Goal: Task Accomplishment & Management: Manage account settings

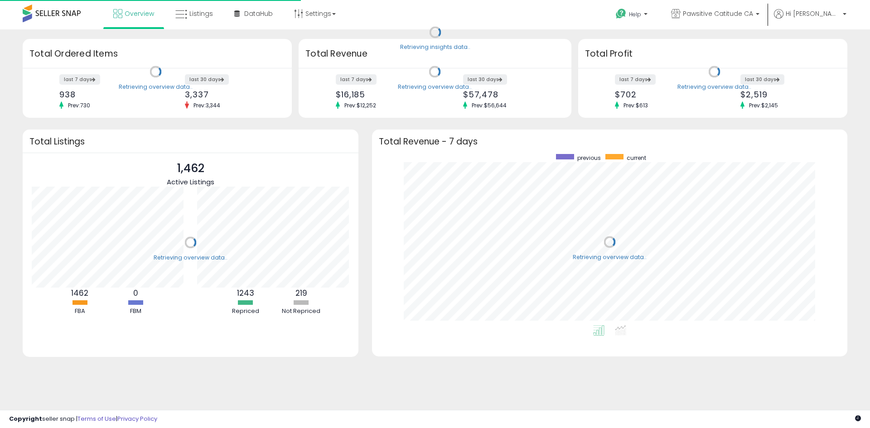
scroll to position [171, 457]
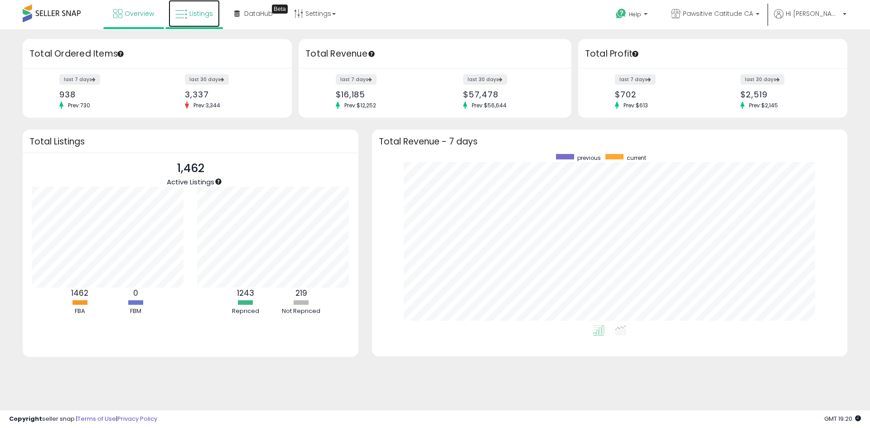
click at [201, 19] on link "Listings" at bounding box center [194, 13] width 51 height 27
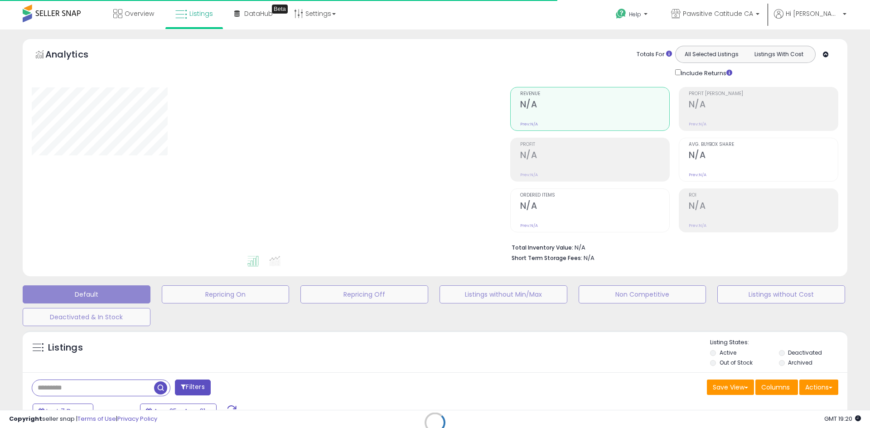
click at [384, 304] on div "Default Repricing On Repricing Off Listings without Min/Max Non Competitive Lis…" at bounding box center [435, 303] width 848 height 45
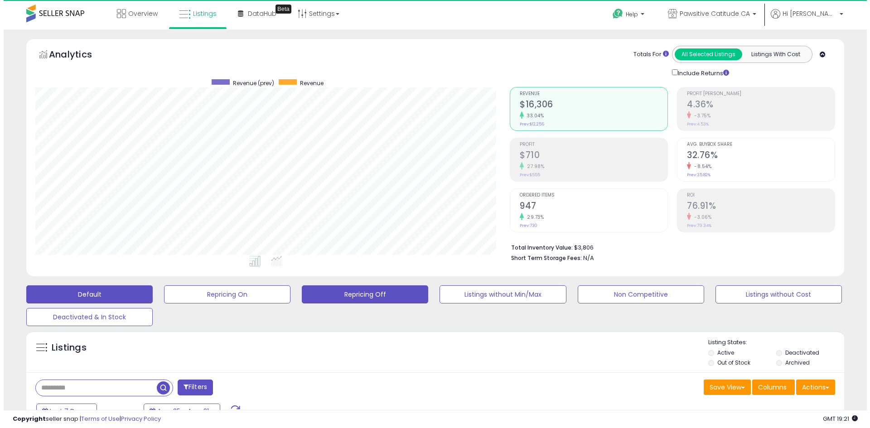
scroll to position [186, 475]
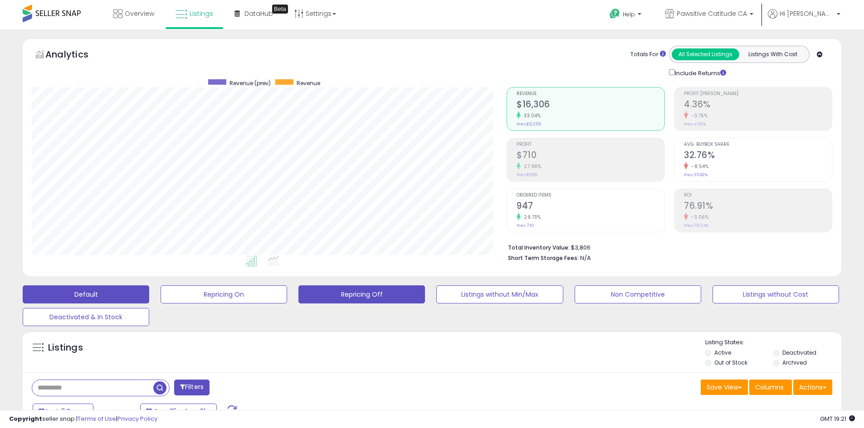
click at [370, 295] on button "Repricing Off" at bounding box center [361, 295] width 126 height 18
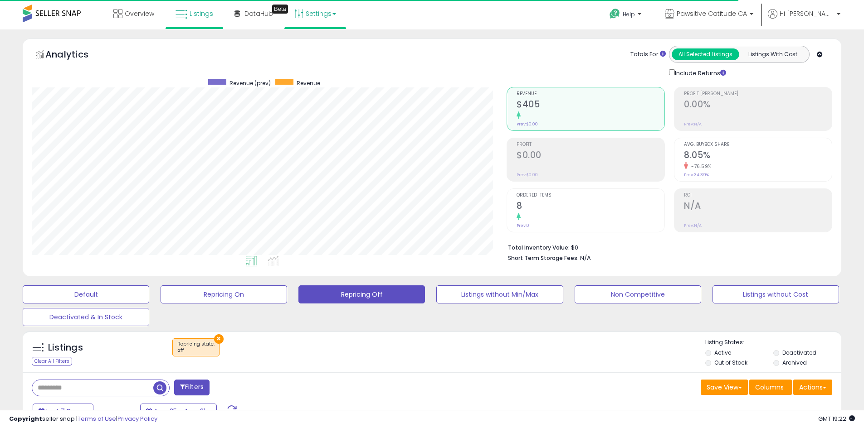
scroll to position [186, 475]
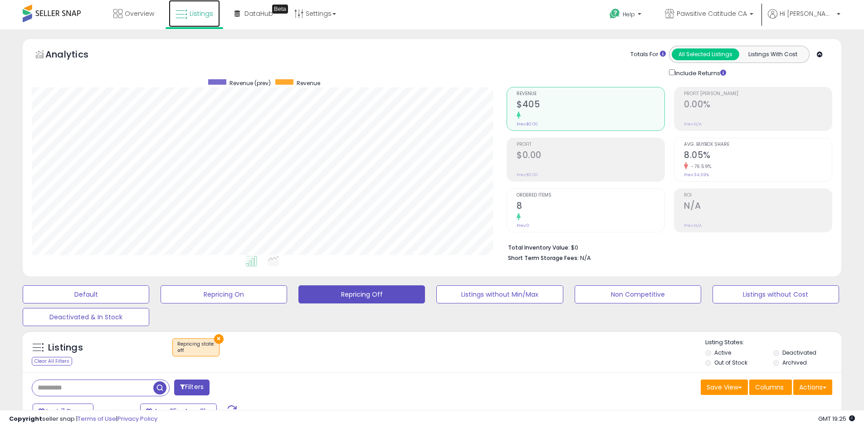
click at [202, 16] on span "Listings" at bounding box center [201, 13] width 24 height 9
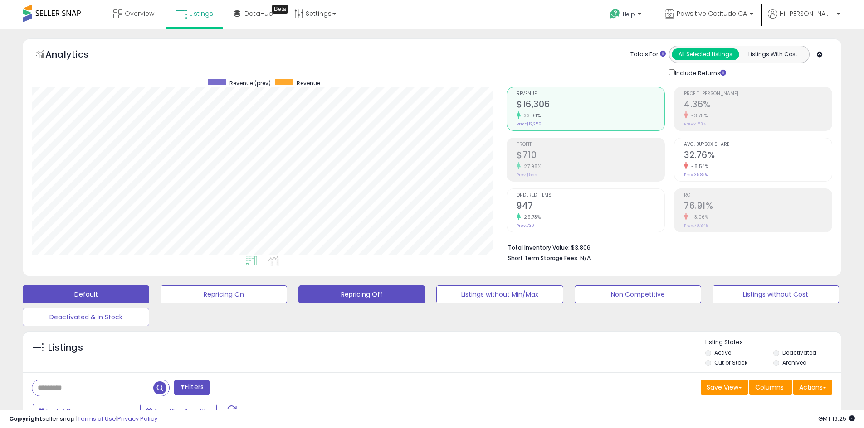
click at [369, 293] on button "Repricing Off" at bounding box center [361, 295] width 126 height 18
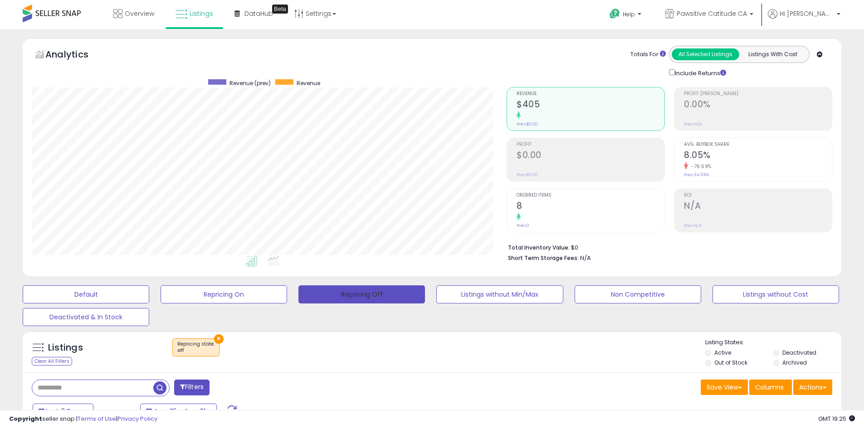
scroll to position [186, 475]
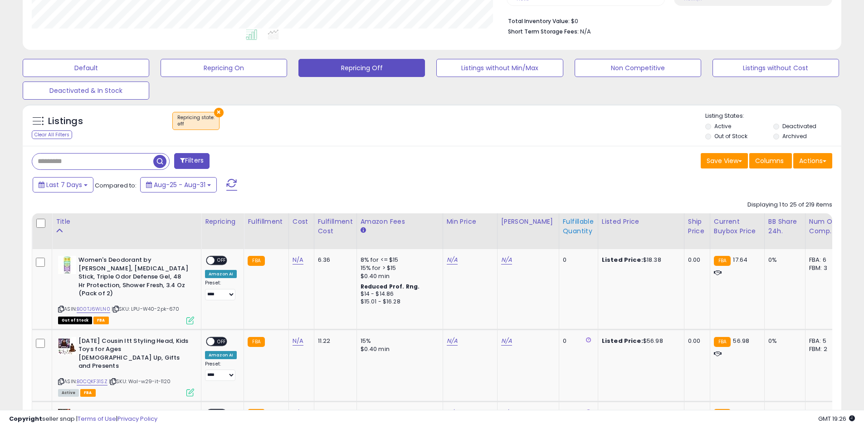
click at [567, 225] on div "Fulfillable Quantity" at bounding box center [578, 226] width 31 height 19
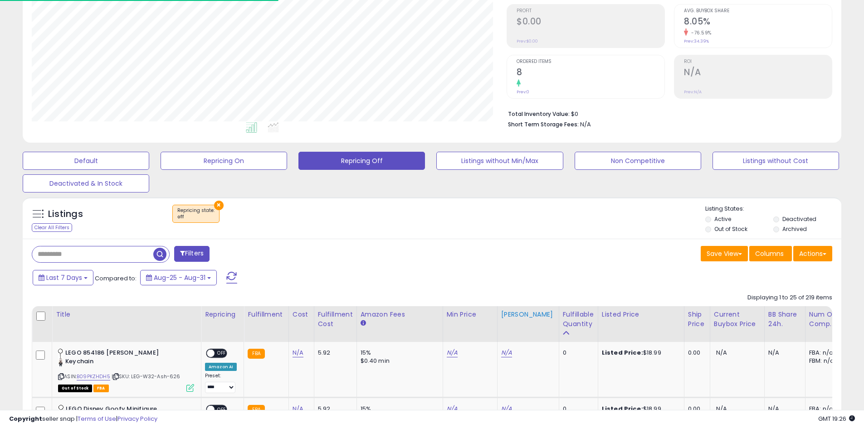
scroll to position [227, 0]
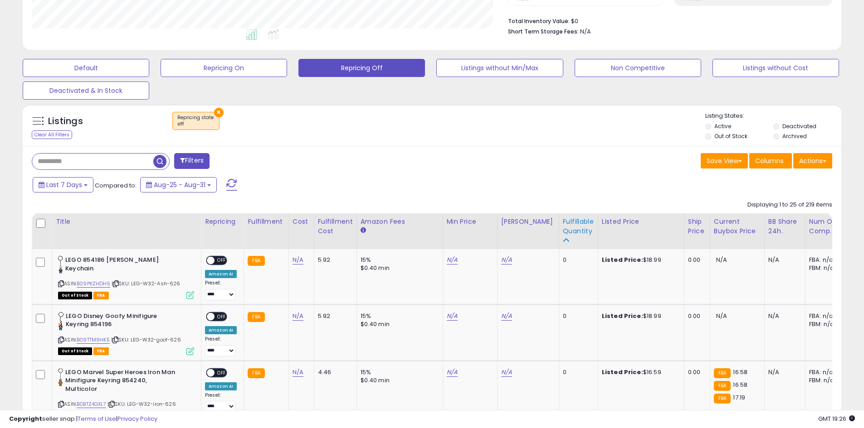
click at [573, 227] on div "Fulfillable Quantity" at bounding box center [578, 226] width 31 height 19
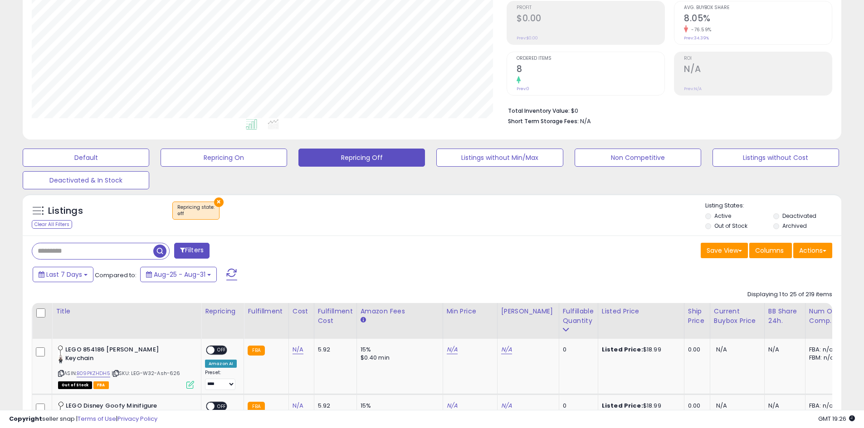
scroll to position [136, 0]
